Goal: Task Accomplishment & Management: Use online tool/utility

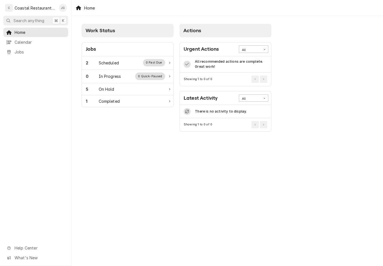
click at [123, 63] on div "2 Scheduled 0 Past Due" at bounding box center [125, 62] width 79 height 7
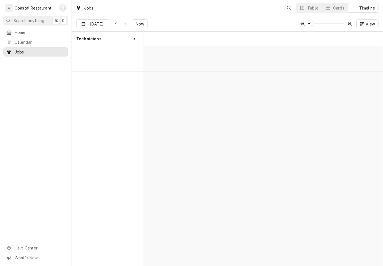
scroll to position [0, 4730]
click at [138, 28] on button "Now" at bounding box center [140, 23] width 16 height 9
type input "[DATE]"
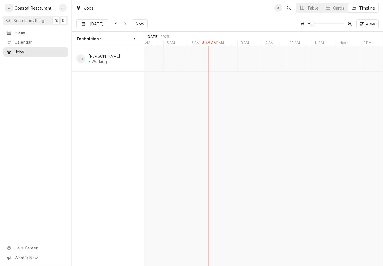
scroll to position [0, 6322]
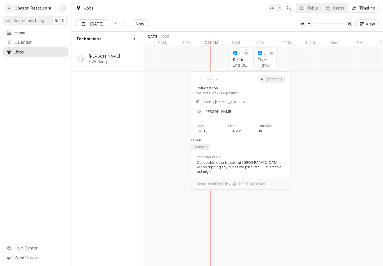
click at [246, 61] on div "Refrigeration" at bounding box center [240, 59] width 15 height 5
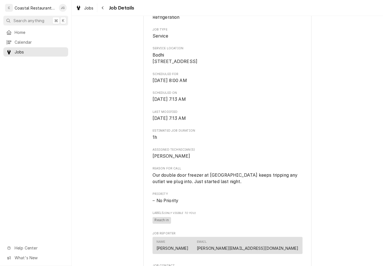
scroll to position [105, 0]
click at [192, 170] on span "Reason For Call" at bounding box center [227, 168] width 150 height 4
click at [33, 24] on button "Search anything ⌘ K" at bounding box center [35, 21] width 65 height 10
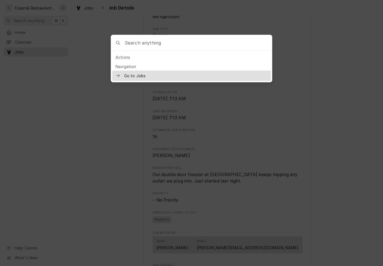
click at [30, 36] on div at bounding box center [191, 133] width 383 height 266
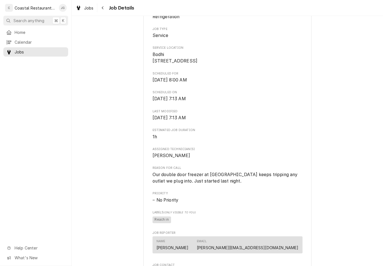
click at [32, 29] on span "Home" at bounding box center [40, 32] width 51 height 6
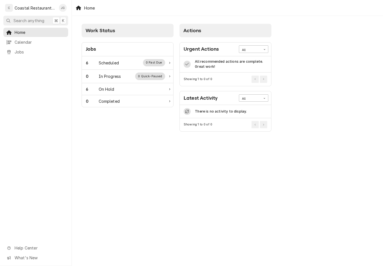
click at [109, 65] on div "Scheduled" at bounding box center [109, 63] width 20 height 6
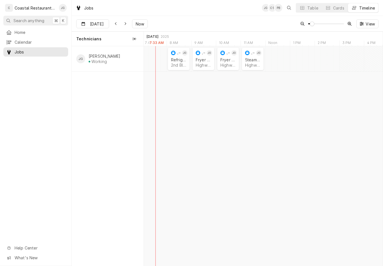
click at [209, 61] on div "Fryer Repair" at bounding box center [203, 59] width 15 height 5
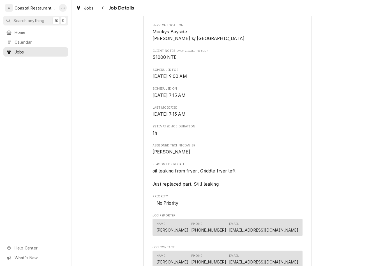
scroll to position [159, 0]
click at [27, 28] on link "Home" at bounding box center [35, 32] width 65 height 9
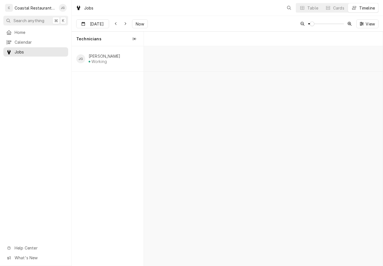
scroll to position [0, 4731]
click at [224, 64] on div "Highwater Managment | Ocean City, 21842" at bounding box center [227, 65] width 15 height 5
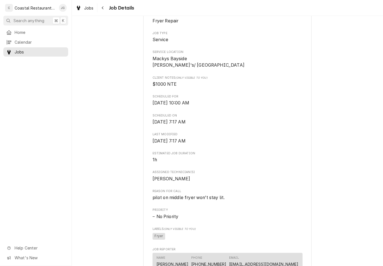
scroll to position [102, 0]
click at [29, 30] on span "Home" at bounding box center [40, 32] width 51 height 6
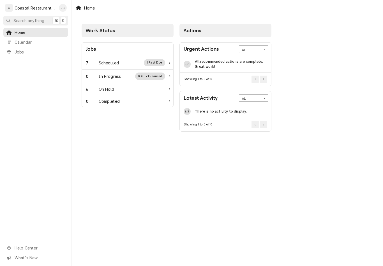
click at [119, 58] on div "7 Scheduled 1 Past Due" at bounding box center [127, 62] width 91 height 13
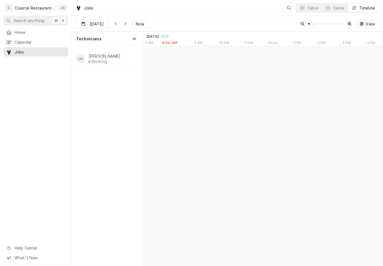
scroll to position [0, 4731]
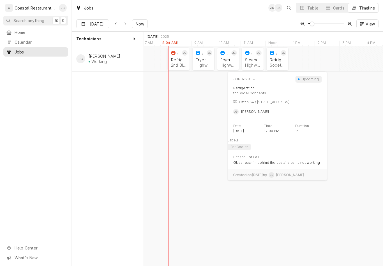
click at [275, 62] on div "Refrigeration" at bounding box center [277, 59] width 15 height 5
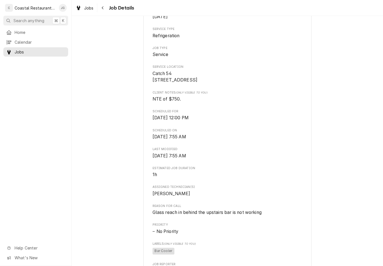
scroll to position [94, 0]
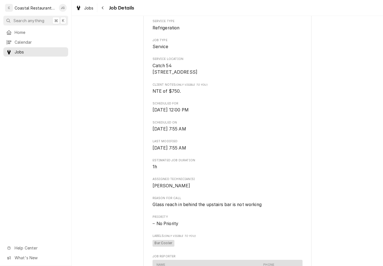
click at [24, 33] on span "Home" at bounding box center [40, 32] width 51 height 6
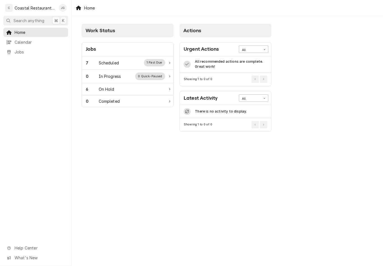
click at [114, 61] on div "Scheduled" at bounding box center [109, 63] width 20 height 6
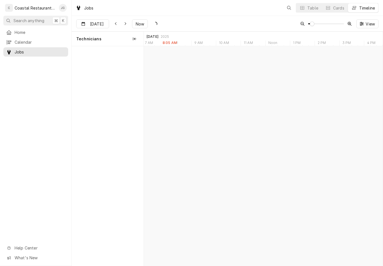
scroll to position [0, 4731]
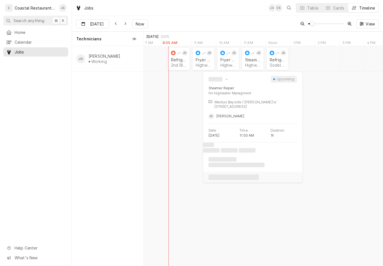
click at [255, 57] on div "Steamer Repair Highwater Managment | Ocean City, 21842" at bounding box center [253, 62] width 18 height 12
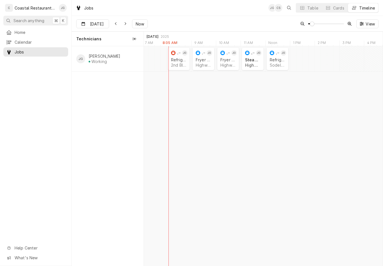
click at [260, 59] on div "Steamer Repair" at bounding box center [252, 59] width 15 height 5
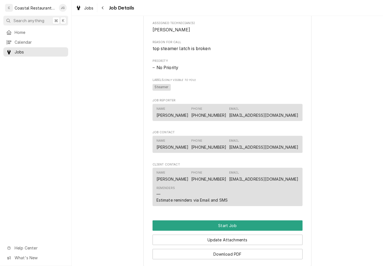
scroll to position [261, 0]
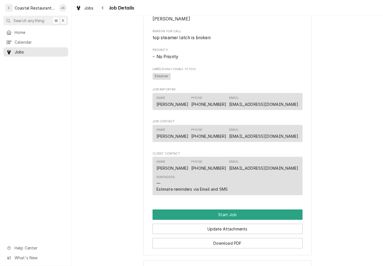
click at [30, 35] on link "Home" at bounding box center [35, 32] width 65 height 9
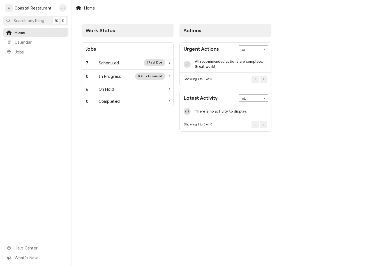
click at [115, 61] on div "Scheduled" at bounding box center [109, 63] width 20 height 6
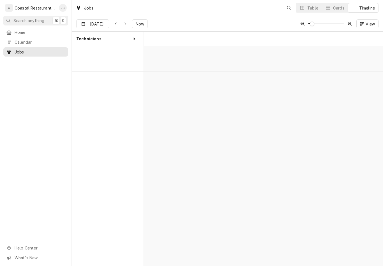
scroll to position [0, 4731]
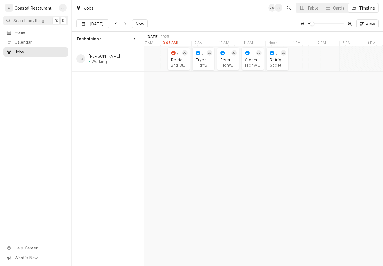
click at [177, 66] on div "2nd Block Hospitality | [GEOGRAPHIC_DATA], 19971" at bounding box center [178, 65] width 15 height 5
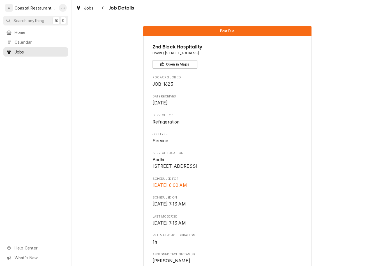
click at [34, 39] on span "Calendar" at bounding box center [40, 42] width 51 height 6
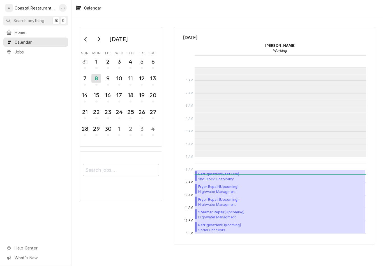
scroll to position [89, 0]
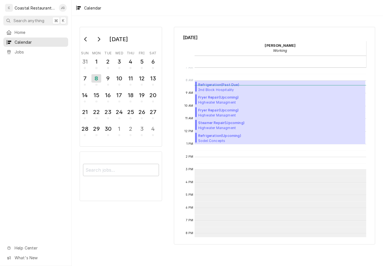
click at [32, 34] on span "Home" at bounding box center [40, 32] width 51 height 6
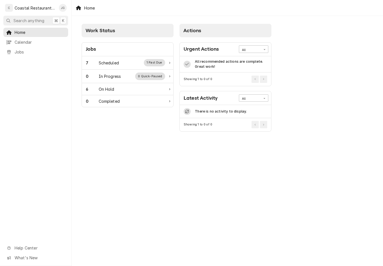
click at [109, 64] on div "Scheduled" at bounding box center [109, 63] width 20 height 6
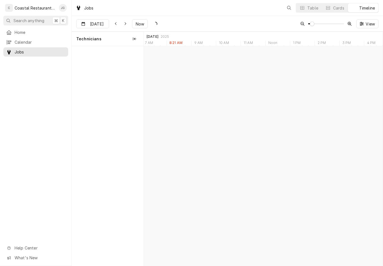
scroll to position [0, 4731]
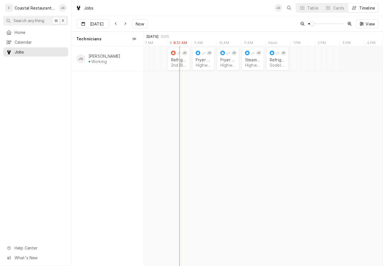
click at [177, 59] on div "Refrigeration" at bounding box center [178, 59] width 15 height 5
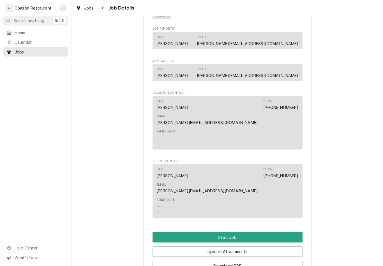
scroll to position [311, 0]
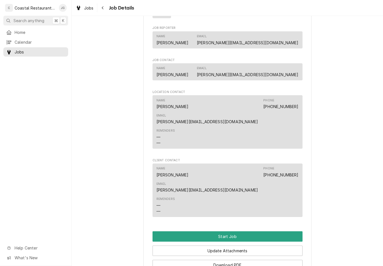
click at [234, 232] on button "Start Job" at bounding box center [227, 237] width 150 height 10
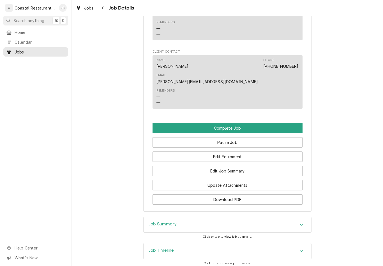
scroll to position [436, 0]
